Goal: Task Accomplishment & Management: Manage account settings

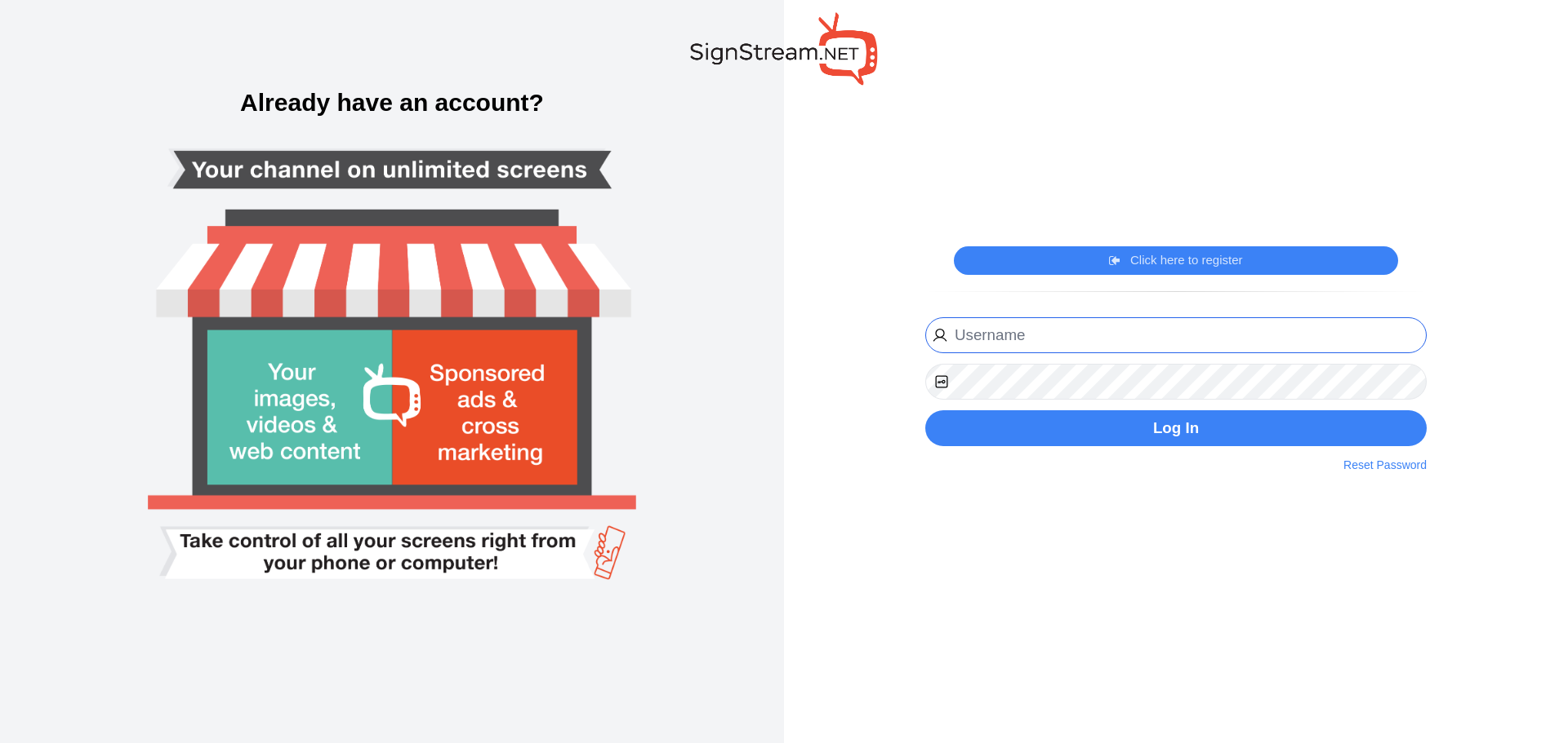
type input "[PERSON_NAME][EMAIL_ADDRESS][PERSON_NAME][DOMAIN_NAME]"
click at [981, 408] on div "[PERSON_NAME][EMAIL_ADDRESS][PERSON_NAME][DOMAIN_NAME] Log In Reset Password" at bounding box center [1175, 382] width 501 height 130
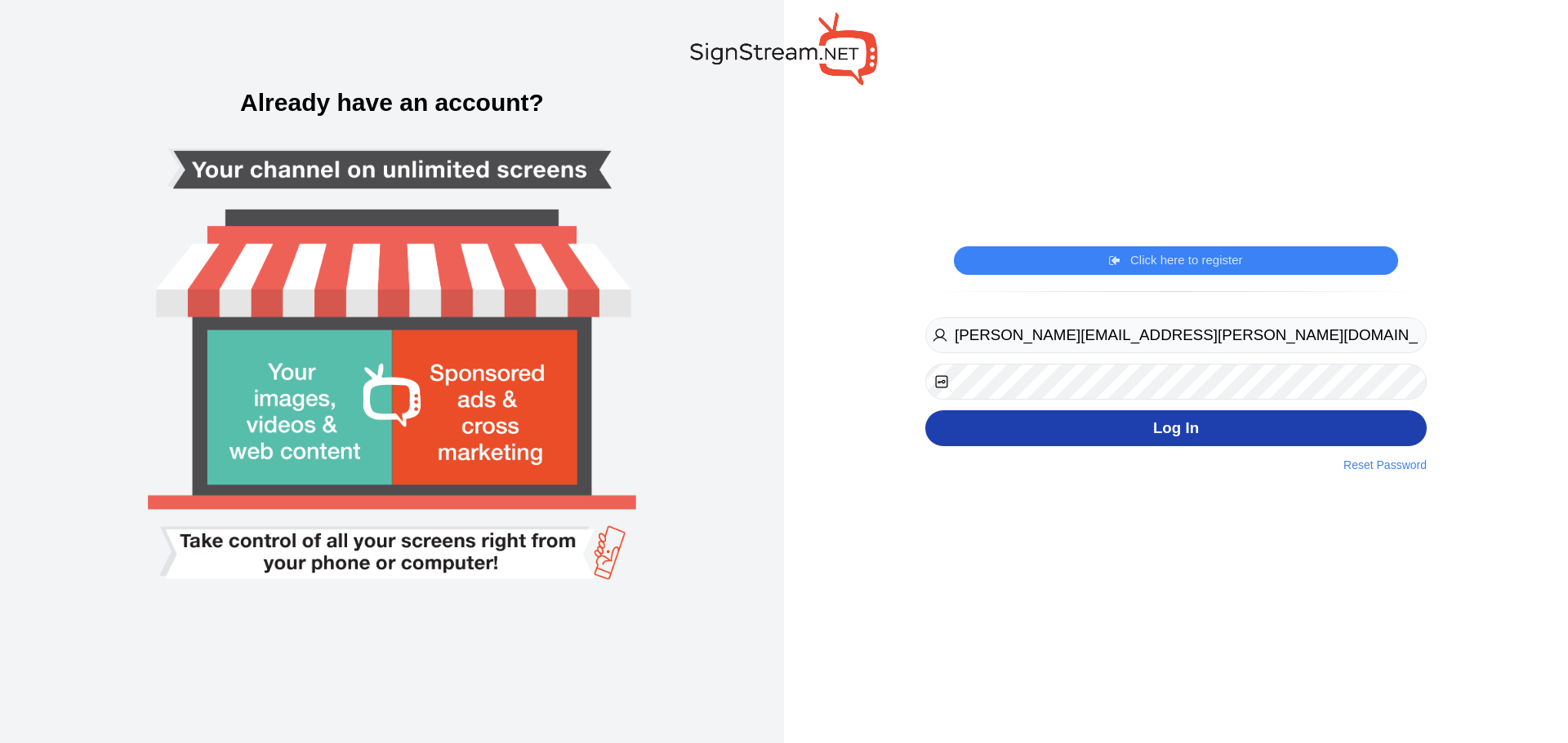
click at [982, 428] on button "Log In" at bounding box center [1175, 428] width 501 height 37
